Goal: Obtain resource: Download file/media

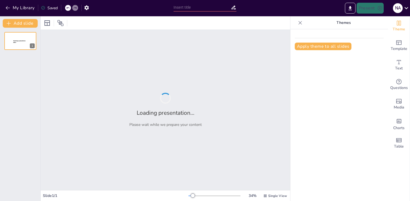
type input "Fundamentos y Funciones de los Sistemas Operativos: Introducción al Curso"
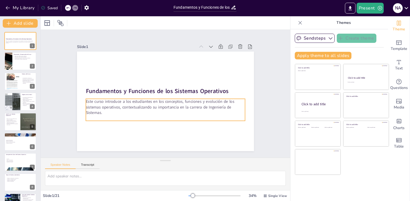
checkbox input "true"
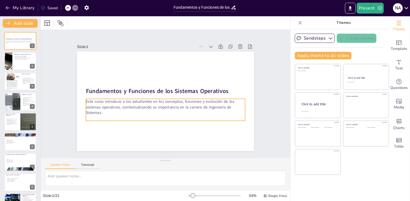
checkbox input "true"
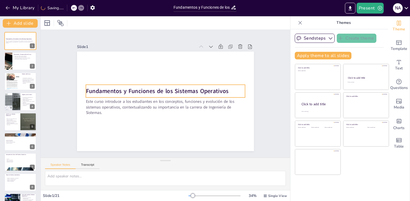
checkbox input "true"
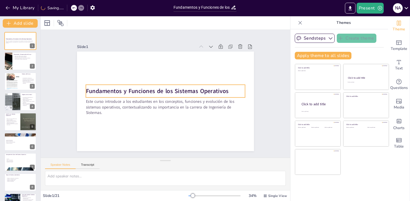
checkbox input "true"
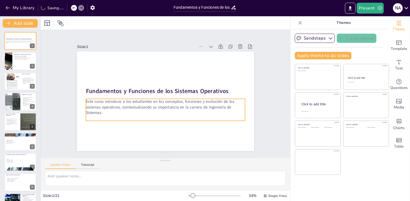
checkbox input "true"
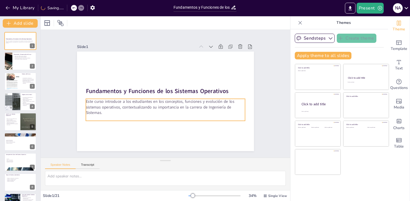
checkbox input "true"
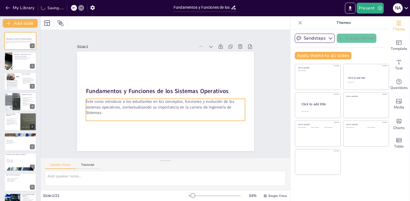
checkbox input "true"
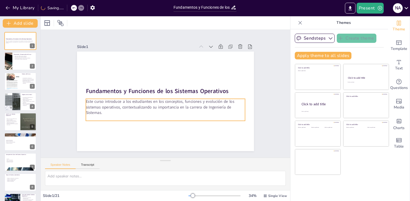
checkbox input "true"
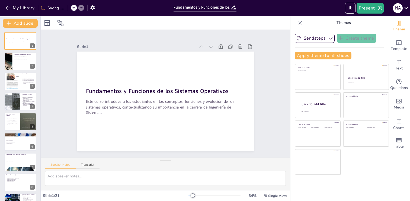
checkbox input "true"
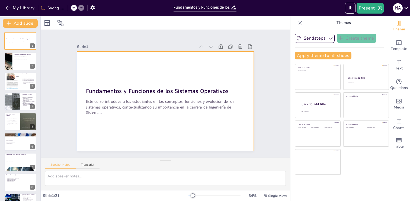
checkbox input "true"
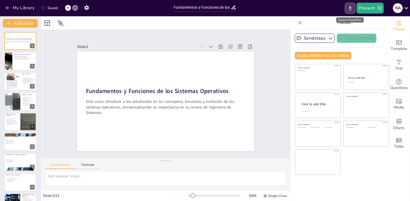
click at [349, 10] on icon "Export to PowerPoint" at bounding box center [350, 8] width 6 height 6
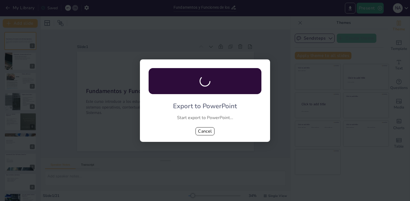
click at [192, 31] on div "Export to PowerPoint Start export to PowerPoint... Cancel" at bounding box center [205, 100] width 410 height 201
click at [204, 130] on button "Cancel" at bounding box center [204, 131] width 19 height 8
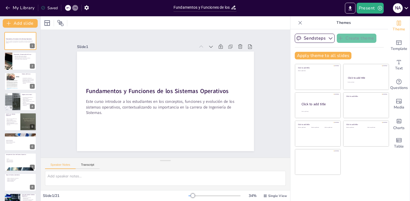
checkbox input "true"
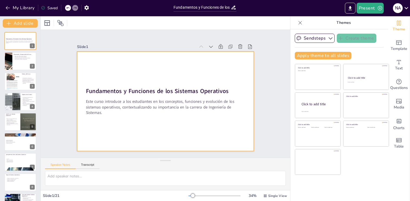
checkbox input "true"
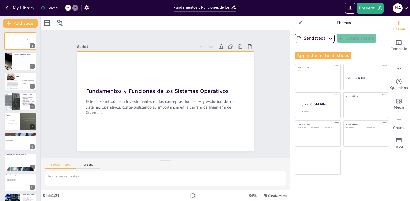
checkbox input "true"
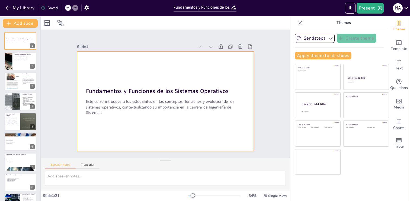
checkbox input "true"
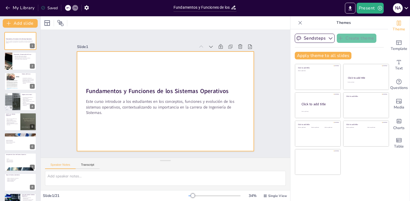
checkbox input "true"
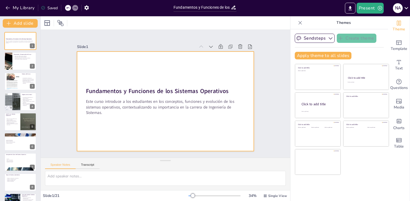
checkbox input "true"
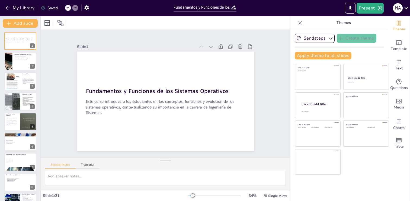
checkbox input "true"
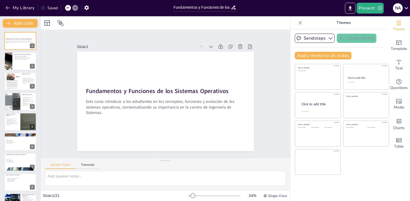
checkbox input "true"
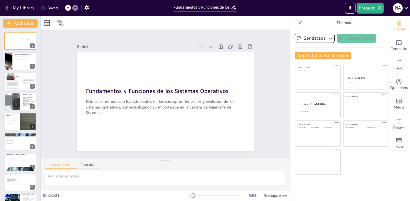
checkbox input "true"
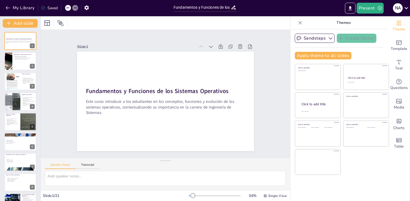
checkbox input "true"
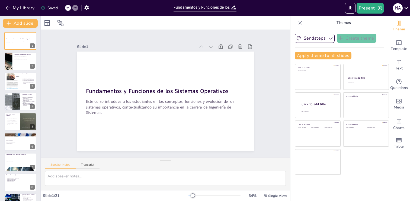
checkbox input "true"
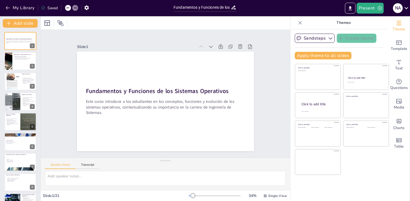
checkbox input "true"
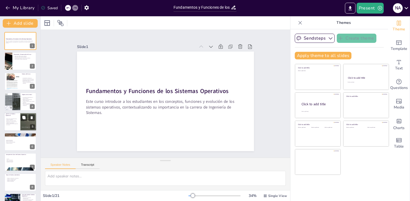
checkbox input "true"
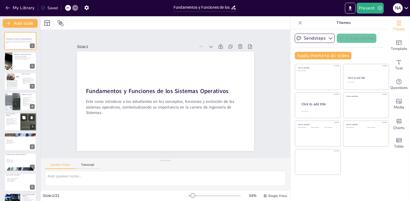
checkbox input "true"
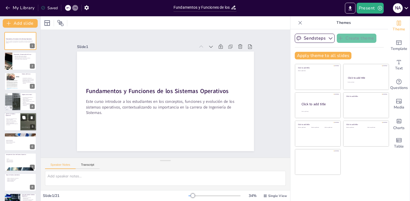
checkbox input "true"
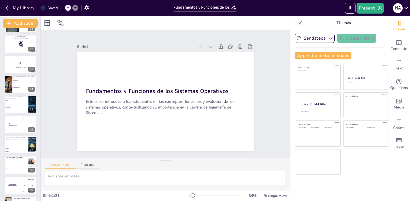
scroll to position [257, 0]
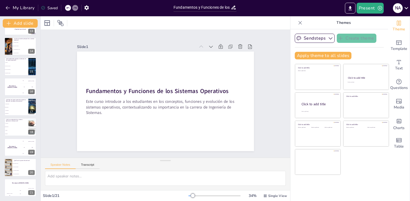
checkbox input "true"
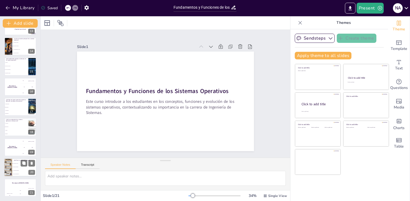
checkbox input "true"
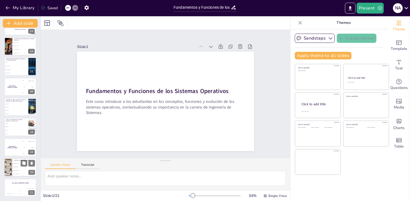
checkbox input "true"
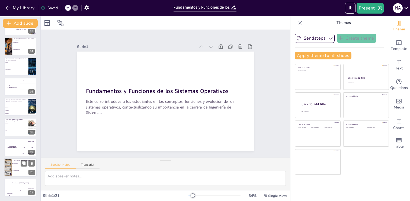
checkbox input "true"
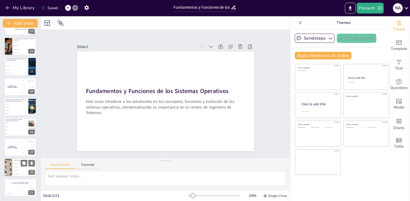
checkbox input "true"
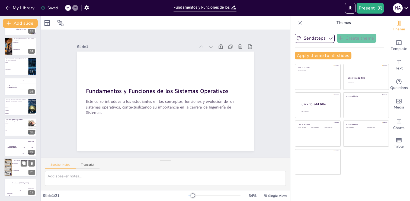
checkbox input "true"
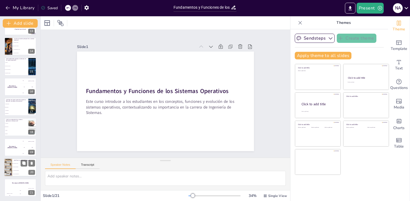
checkbox input "true"
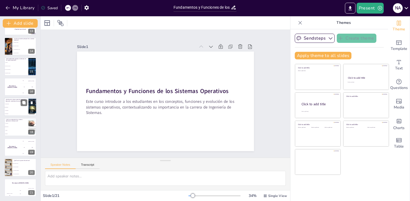
checkbox input "true"
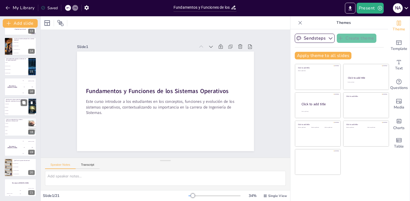
checkbox input "true"
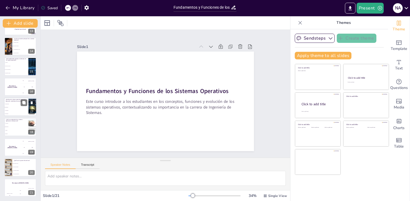
checkbox input "true"
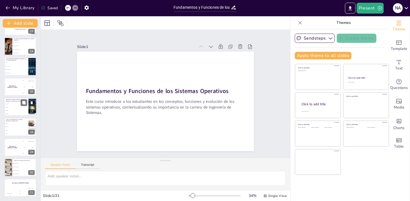
checkbox input "true"
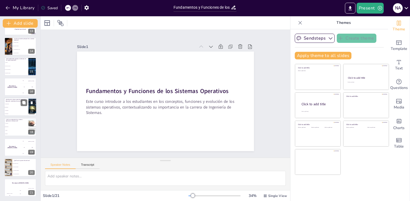
checkbox input "true"
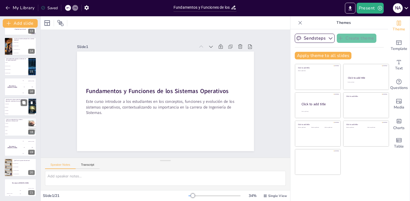
checkbox input "true"
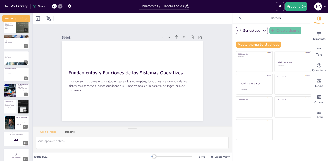
scroll to position [0, 0]
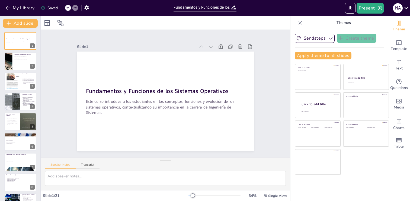
checkbox input "true"
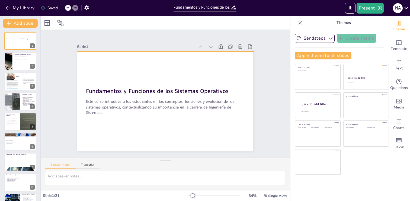
checkbox input "true"
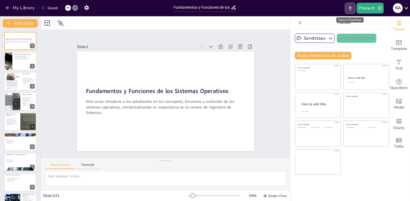
click at [352, 9] on icon "Export to PowerPoint" at bounding box center [350, 8] width 6 height 6
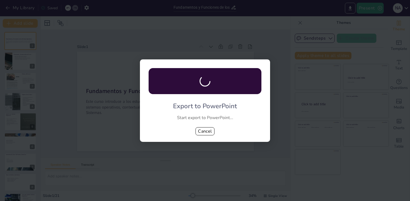
click at [206, 84] on icon at bounding box center [205, 81] width 12 height 12
click at [207, 131] on button "Cancel" at bounding box center [204, 131] width 19 height 8
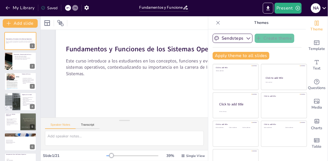
scroll to position [41, 0]
